Goal: Task Accomplishment & Management: Manage account settings

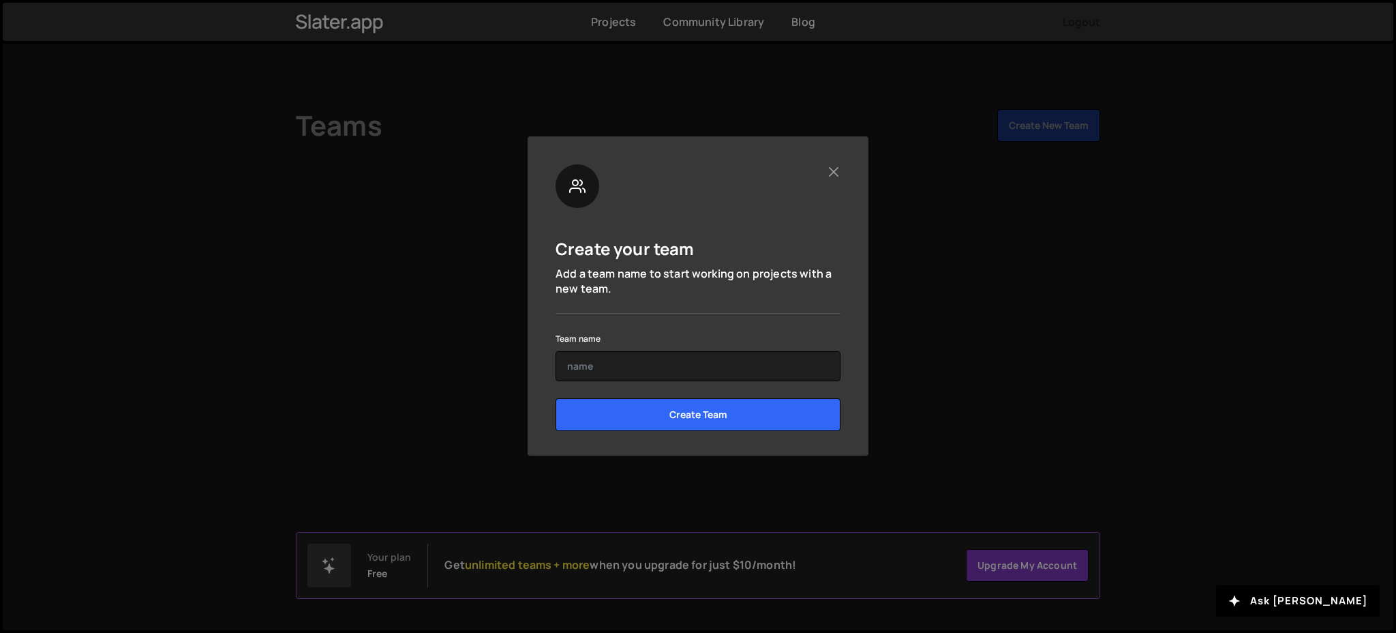
click at [339, 28] on div "Create your team Add a team name to start working on projects with a new team. …" at bounding box center [698, 316] width 1396 height 633
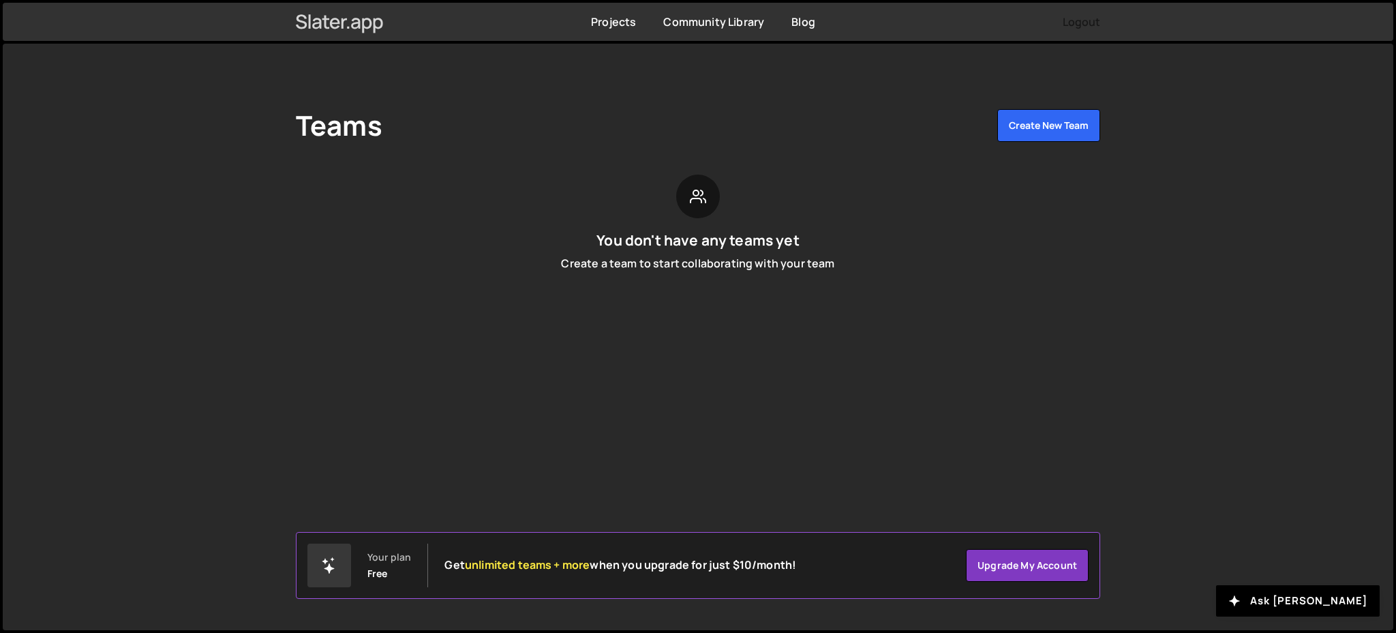
click at [346, 28] on icon at bounding box center [340, 21] width 88 height 23
